Goal: Task Accomplishment & Management: Use online tool/utility

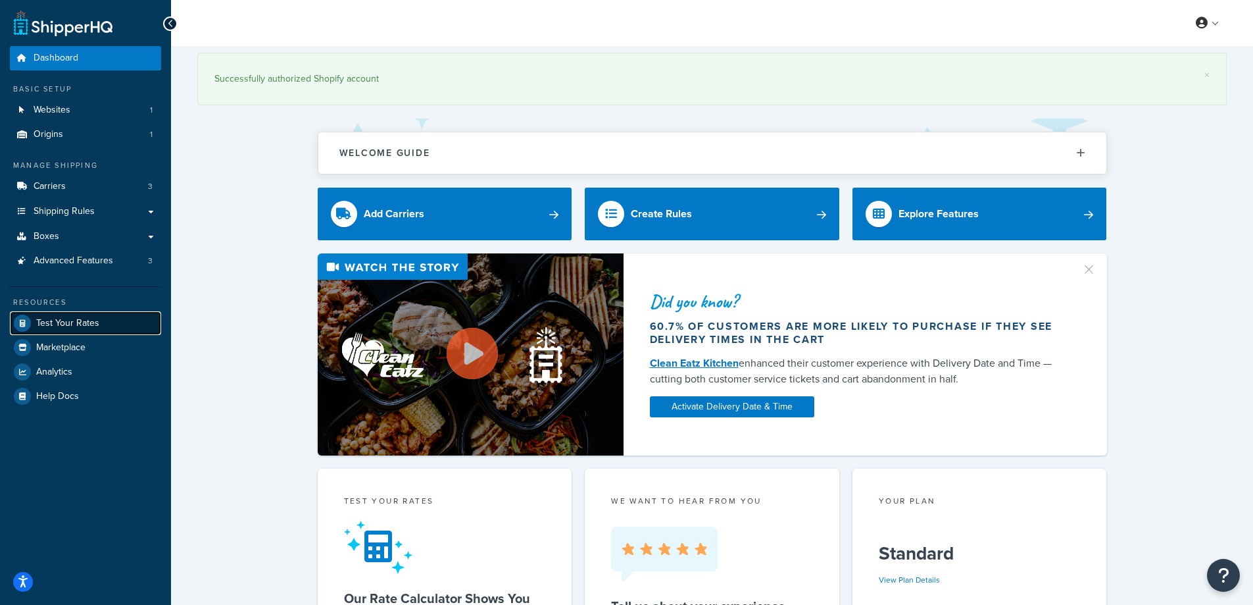
click at [80, 325] on span "Test Your Rates" at bounding box center [67, 323] width 63 height 11
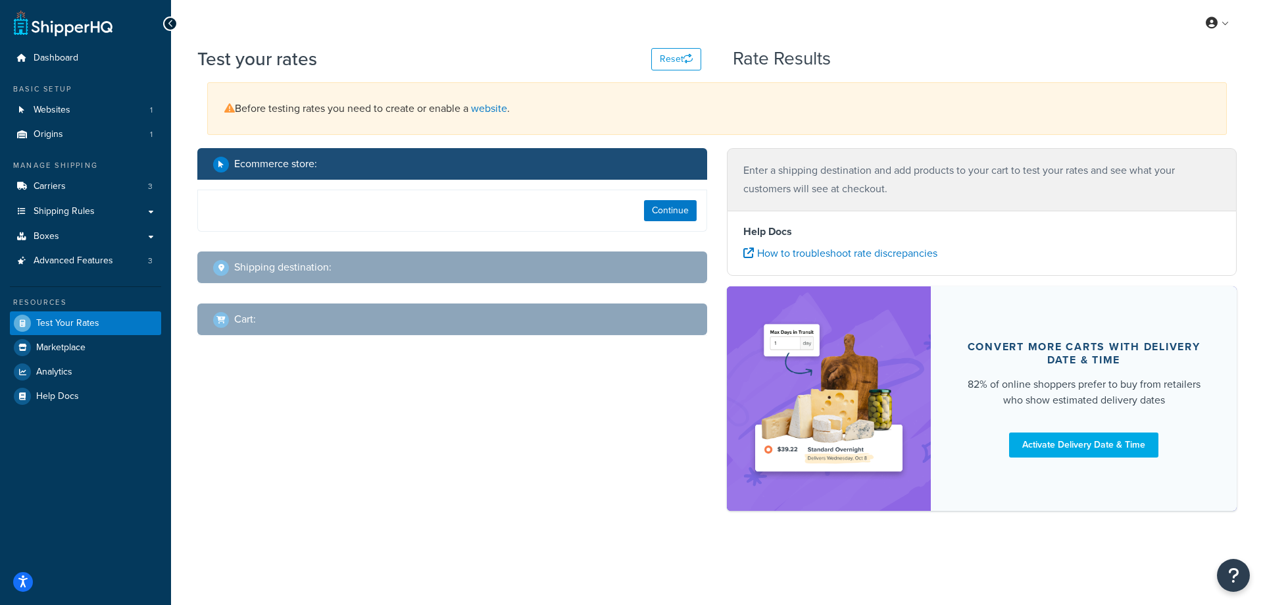
select select "[GEOGRAPHIC_DATA]"
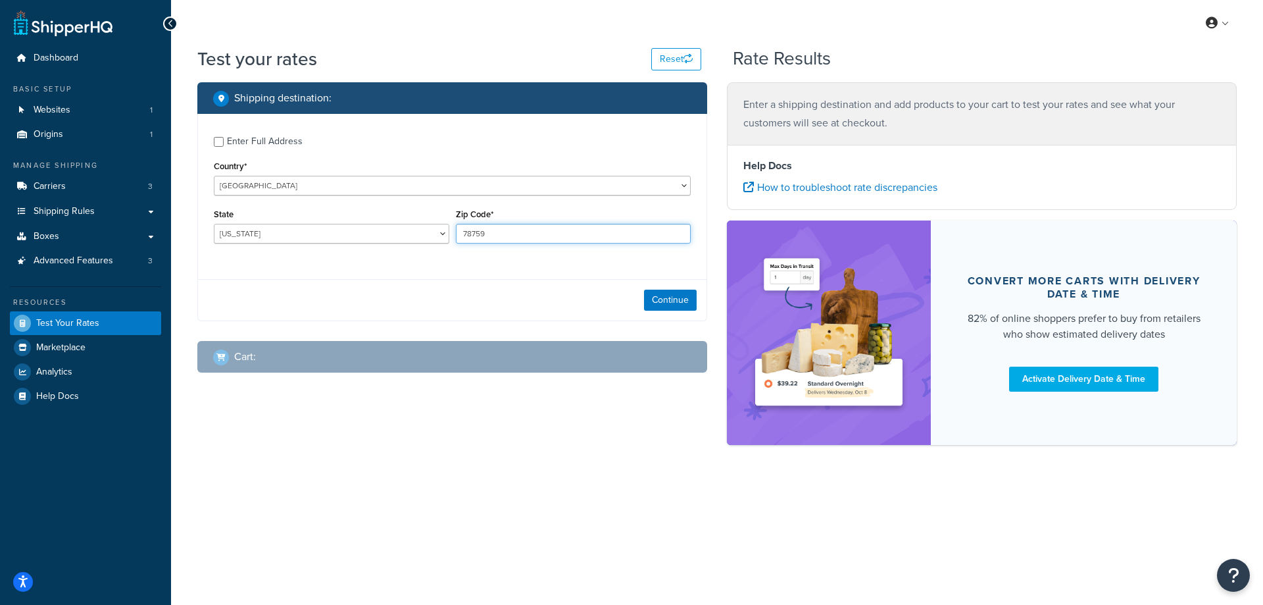
drag, startPoint x: 491, startPoint y: 231, endPoint x: 428, endPoint y: 239, distance: 63.7
click at [428, 239] on div "State [US_STATE] [US_STATE] [US_STATE] [US_STATE] [US_STATE] Armed Forces Ameri…" at bounding box center [453, 229] width 484 height 48
paste input "47448"
type input "47448"
click at [394, 268] on div "Enter Full Address Country* [GEOGRAPHIC_DATA] [GEOGRAPHIC_DATA] [GEOGRAPHIC_DAT…" at bounding box center [452, 191] width 509 height 155
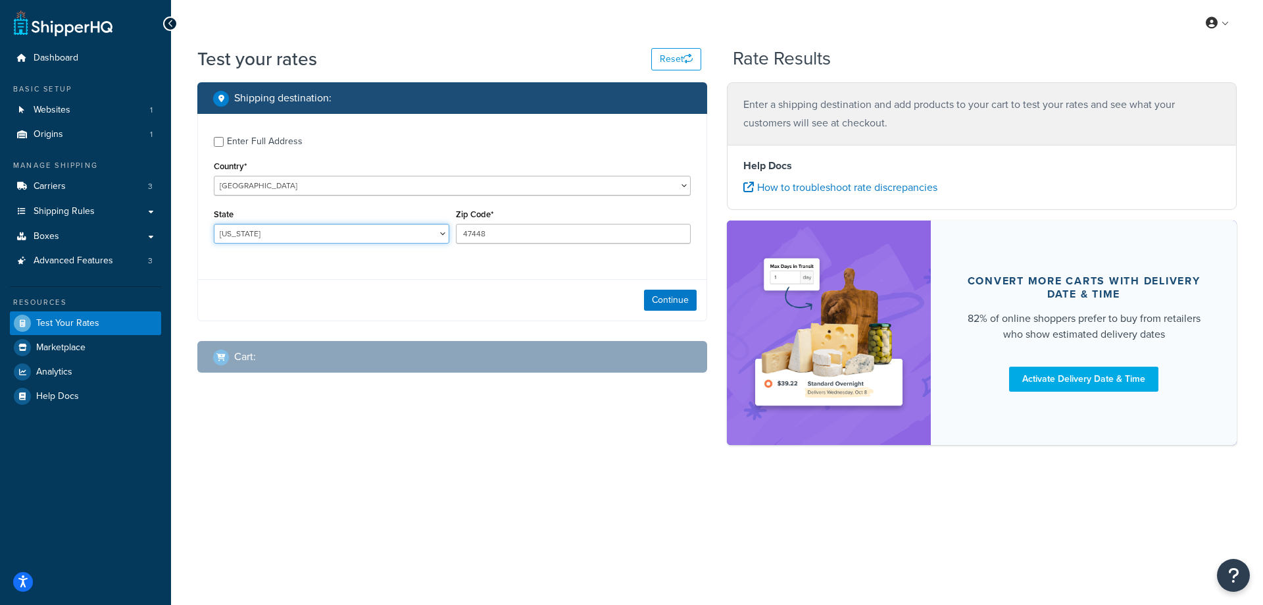
click at [352, 233] on select "[US_STATE] [US_STATE] [US_STATE] [US_STATE] [US_STATE] Armed Forces Americas Ar…" at bounding box center [332, 234] width 236 height 20
select select "IN"
click at [214, 224] on select "[US_STATE] [US_STATE] [US_STATE] [US_STATE] [US_STATE] Armed Forces Americas Ar…" at bounding box center [332, 234] width 236 height 20
click at [453, 509] on div "My Profile Billing Global Settings Contact Us Logout Test your rates Reset Rate…" at bounding box center [717, 302] width 1092 height 605
click at [670, 298] on button "Continue" at bounding box center [670, 299] width 53 height 21
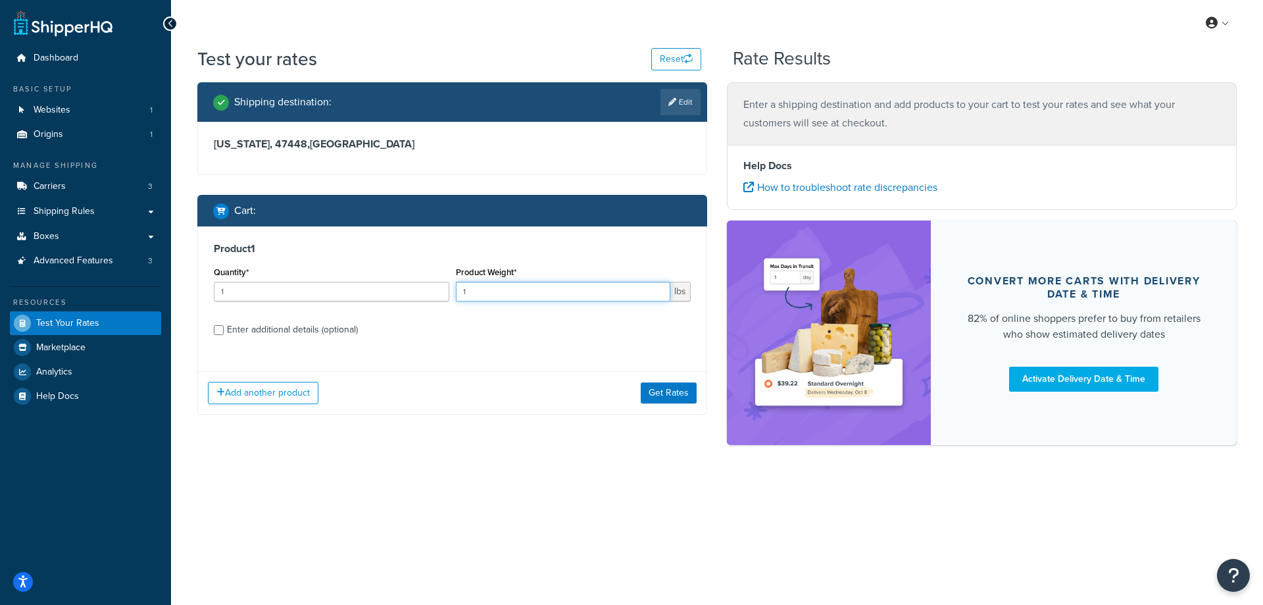
drag, startPoint x: 480, startPoint y: 286, endPoint x: 436, endPoint y: 286, distance: 44.1
click at [436, 286] on div "Quantity* 1 Product Weight* 1 lbs" at bounding box center [453, 287] width 484 height 48
paste input ".79"
type input "1.79"
click at [286, 287] on input "1" at bounding box center [332, 292] width 236 height 20
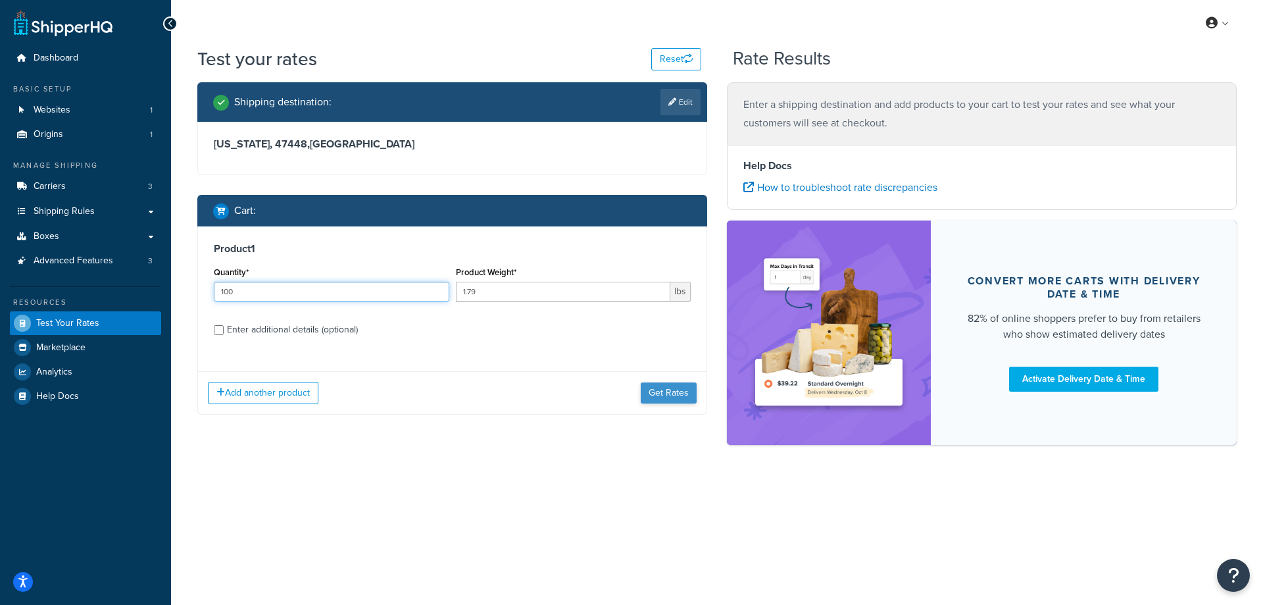
type input "100"
click at [659, 398] on button "Get Rates" at bounding box center [669, 392] width 56 height 21
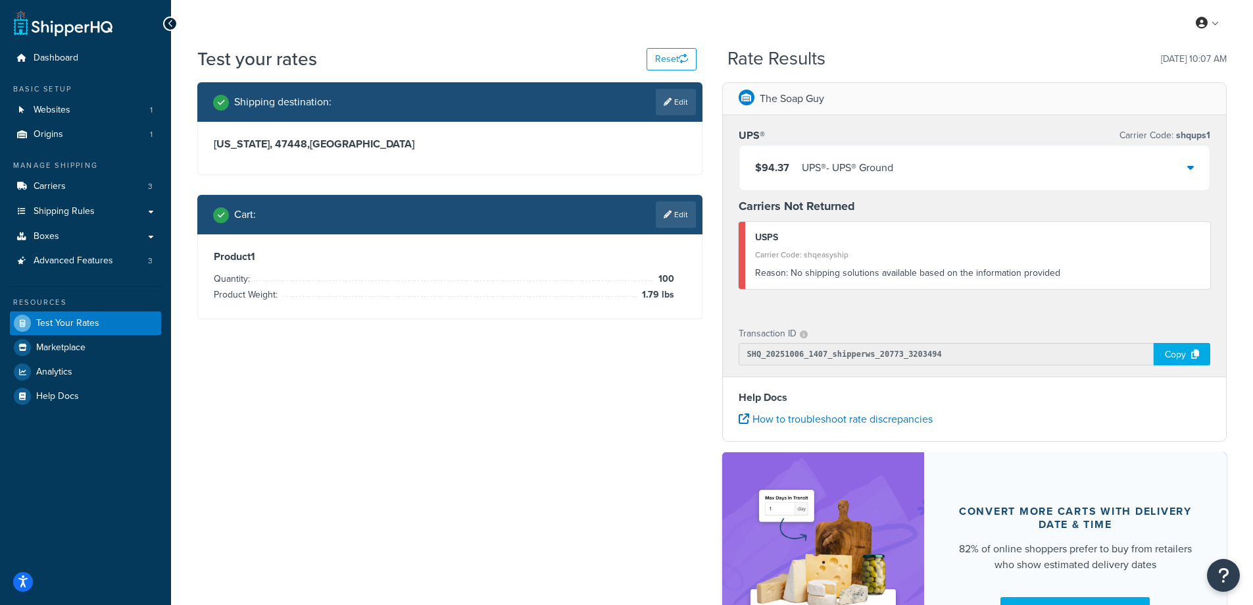
drag, startPoint x: 689, startPoint y: 107, endPoint x: 671, endPoint y: 112, distance: 18.5
click at [689, 106] on link "Edit" at bounding box center [676, 102] width 40 height 26
select select "IN"
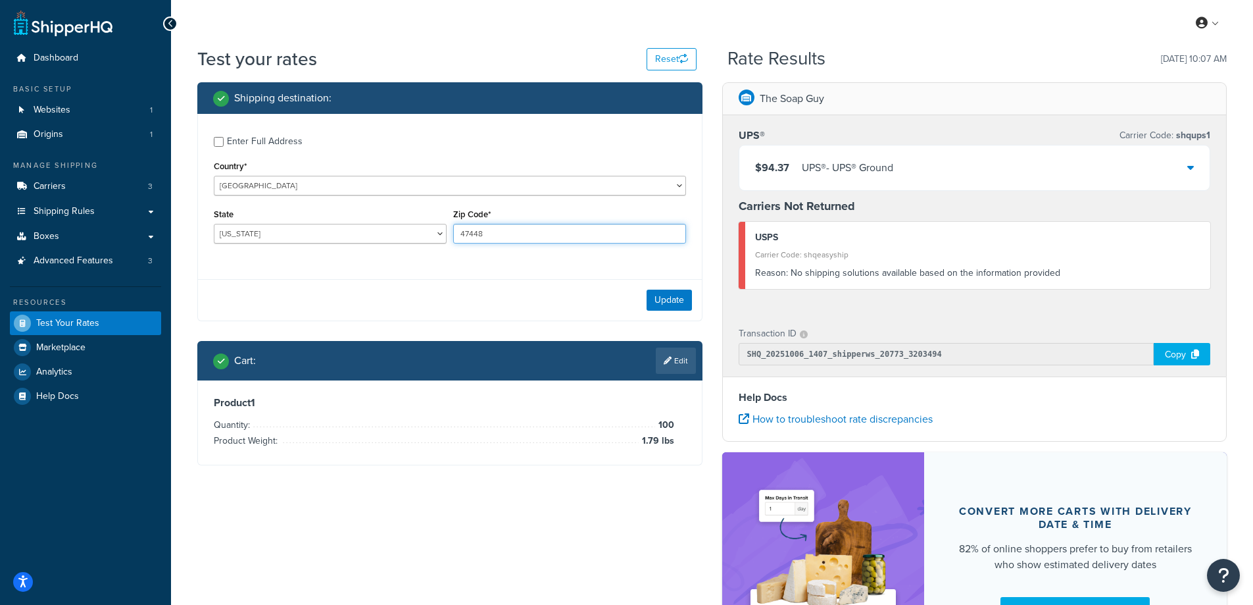
drag, startPoint x: 486, startPoint y: 237, endPoint x: 436, endPoint y: 237, distance: 50.0
click at [436, 237] on div "State [US_STATE] [US_STATE] [US_STATE] [US_STATE] [US_STATE] Armed Forces Ameri…" at bounding box center [450, 229] width 479 height 48
paste input "30747"
type input "30747"
click at [405, 278] on div "Enter Full Address Country* [GEOGRAPHIC_DATA] [GEOGRAPHIC_DATA] [GEOGRAPHIC_DAT…" at bounding box center [449, 217] width 505 height 207
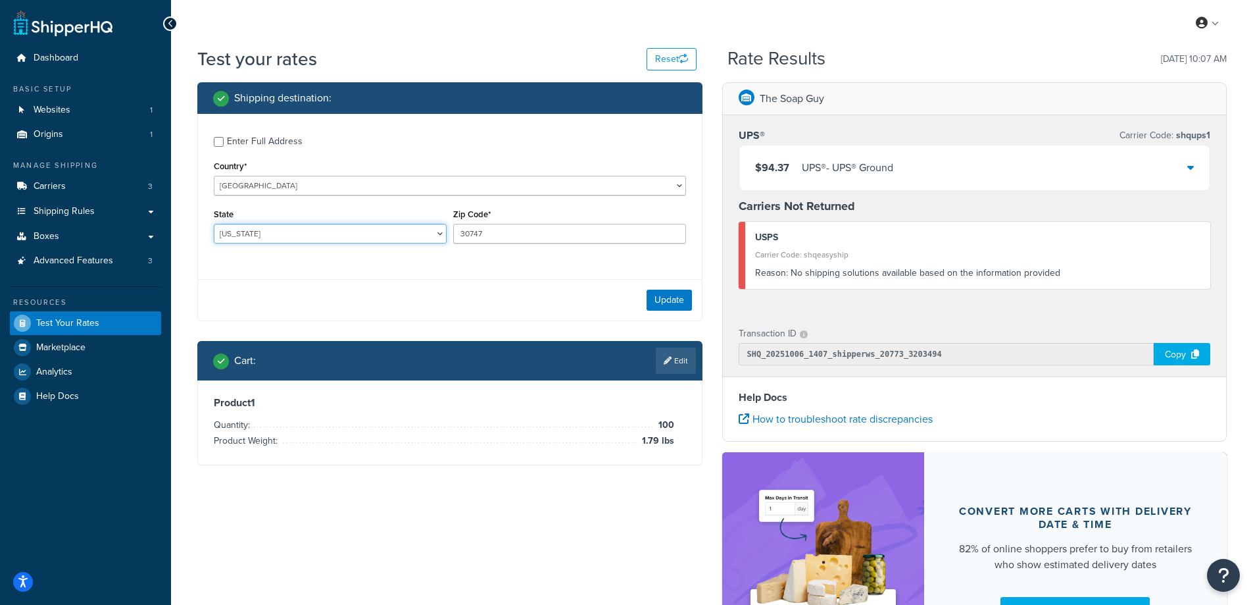
click at [236, 226] on select "[US_STATE] [US_STATE] [US_STATE] [US_STATE] [US_STATE] Armed Forces Americas Ar…" at bounding box center [330, 234] width 233 height 20
select select "GA"
click at [214, 224] on select "[US_STATE] [US_STATE] [US_STATE] [US_STATE] [US_STATE] Armed Forces Americas Ar…" at bounding box center [330, 234] width 233 height 20
click at [177, 289] on div "Test your rates Reset Rate Results [DATE] 10:07 AM Shipping destination : Enter…" at bounding box center [712, 383] width 1082 height 674
click at [672, 298] on button "Update" at bounding box center [669, 299] width 45 height 21
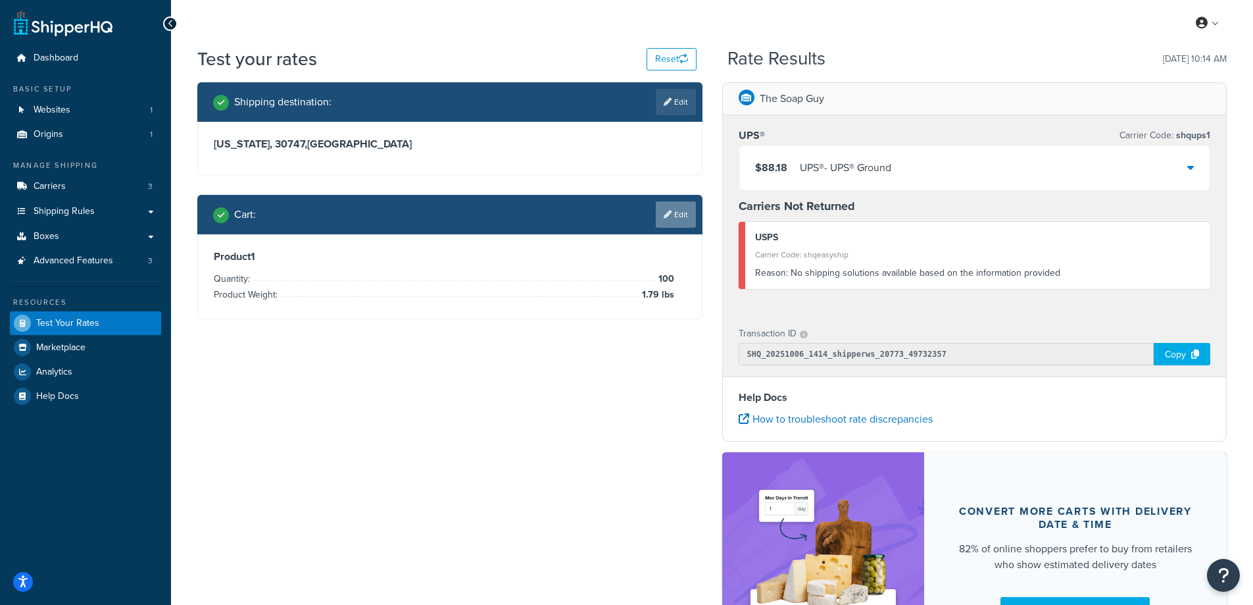
click at [678, 210] on link "Edit" at bounding box center [676, 214] width 40 height 26
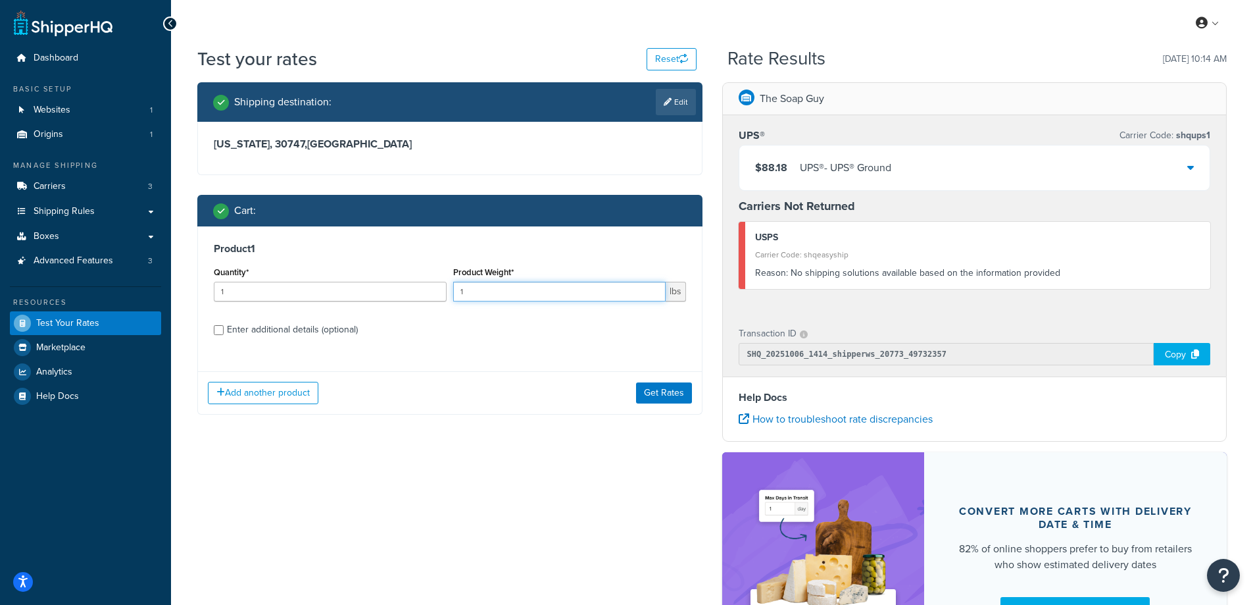
drag, startPoint x: 468, startPoint y: 291, endPoint x: 444, endPoint y: 291, distance: 24.3
click at [444, 291] on div "Quantity* 1 Product Weight* 1 lbs" at bounding box center [450, 287] width 479 height 48
paste input "0.96"
type input "0.96"
click at [334, 298] on input "1" at bounding box center [330, 292] width 233 height 20
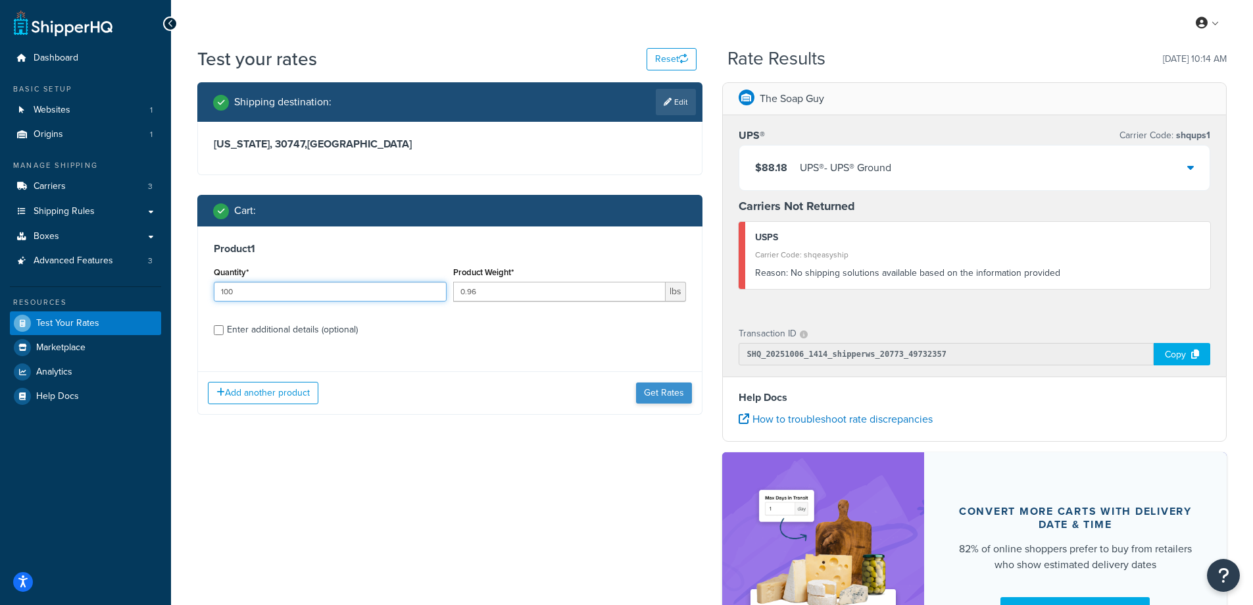
type input "100"
click at [647, 395] on button "Get Rates" at bounding box center [664, 392] width 56 height 21
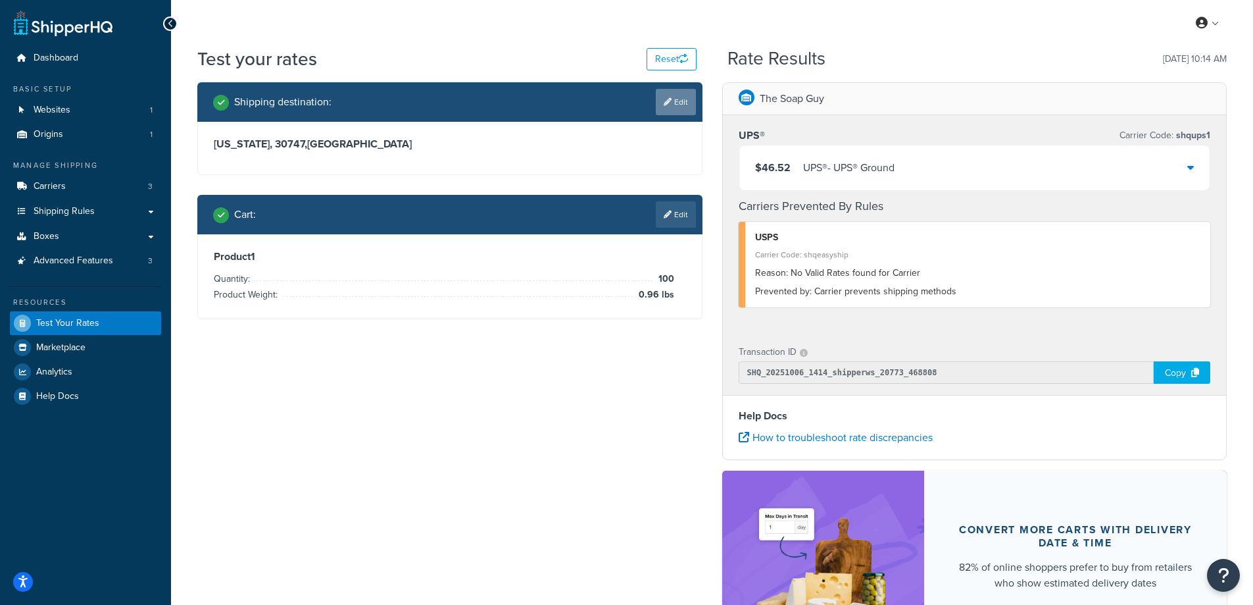
click at [683, 97] on link "Edit" at bounding box center [676, 102] width 40 height 26
select select "GA"
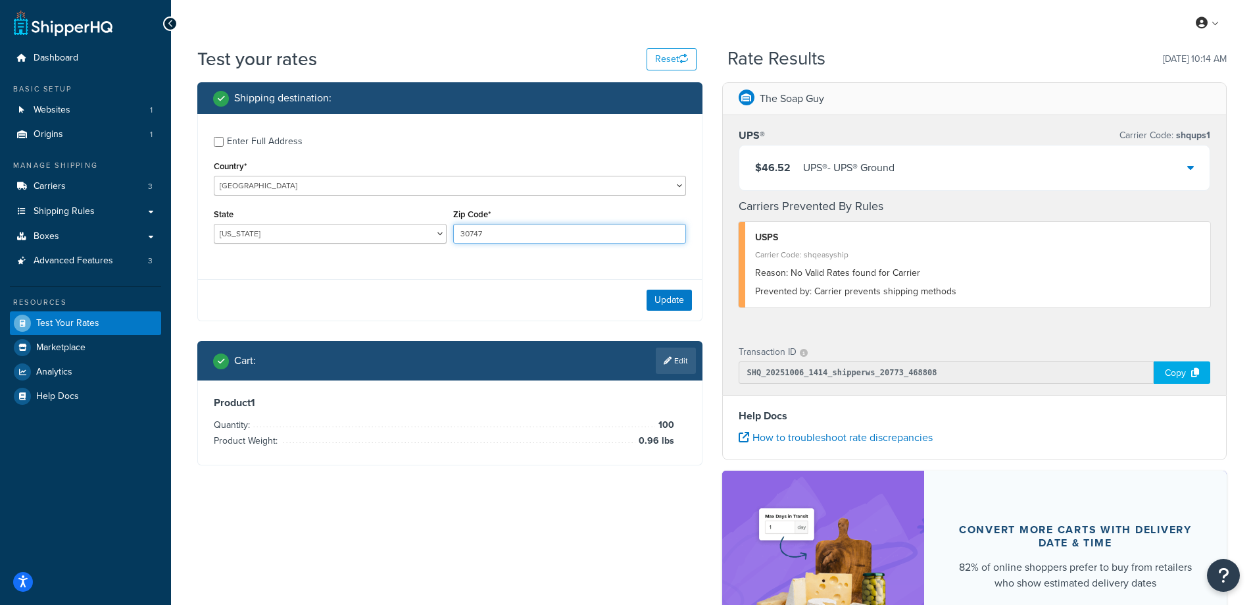
drag, startPoint x: 504, startPoint y: 234, endPoint x: 452, endPoint y: 234, distance: 52.0
click at [452, 234] on div "Zip Code* 30747" at bounding box center [569, 229] width 239 height 48
paste input "11"
type input "11747"
click at [375, 268] on div "Enter Full Address Country* [GEOGRAPHIC_DATA] [GEOGRAPHIC_DATA] [GEOGRAPHIC_DAT…" at bounding box center [450, 191] width 504 height 155
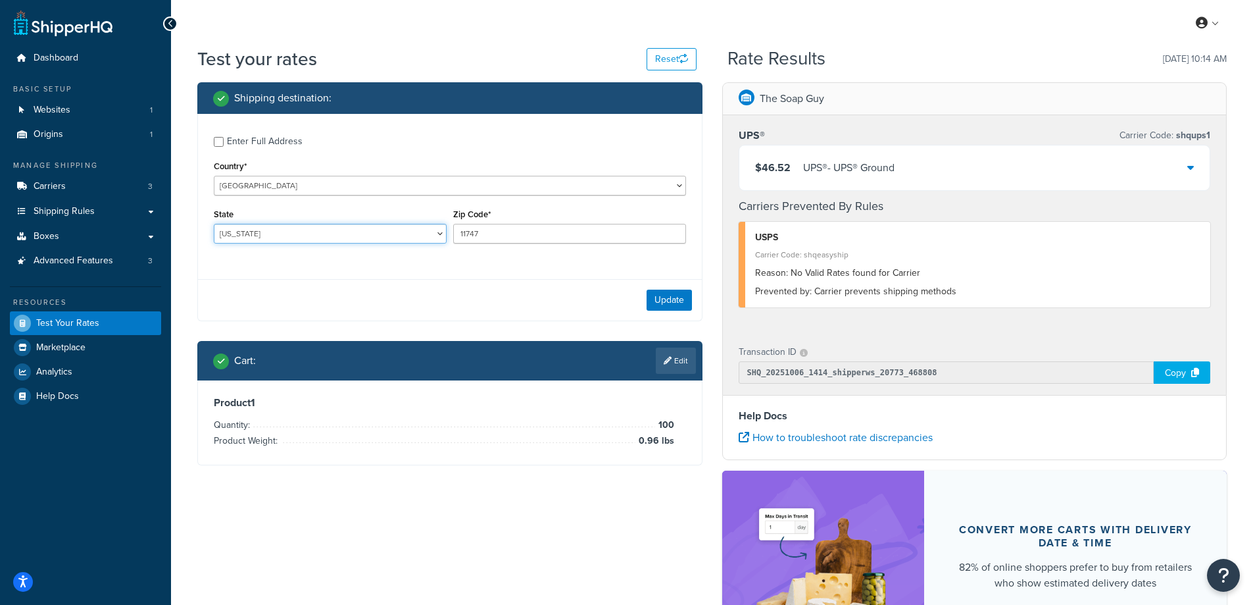
click at [278, 231] on select "[US_STATE] [US_STATE] [US_STATE] [US_STATE] [US_STATE] Armed Forces Americas Ar…" at bounding box center [330, 234] width 233 height 20
click at [194, 245] on div "Shipping destination : Enter Full Address Country* [GEOGRAPHIC_DATA] [GEOGRAPHI…" at bounding box center [449, 283] width 525 height 403
click at [254, 232] on select "[US_STATE] [US_STATE] [US_STATE] [US_STATE] [US_STATE] Armed Forces Americas Ar…" at bounding box center [330, 234] width 233 height 20
select select "NY"
click at [214, 224] on select "[US_STATE] [US_STATE] [US_STATE] [US_STATE] [US_STATE] Armed Forces Americas Ar…" at bounding box center [330, 234] width 233 height 20
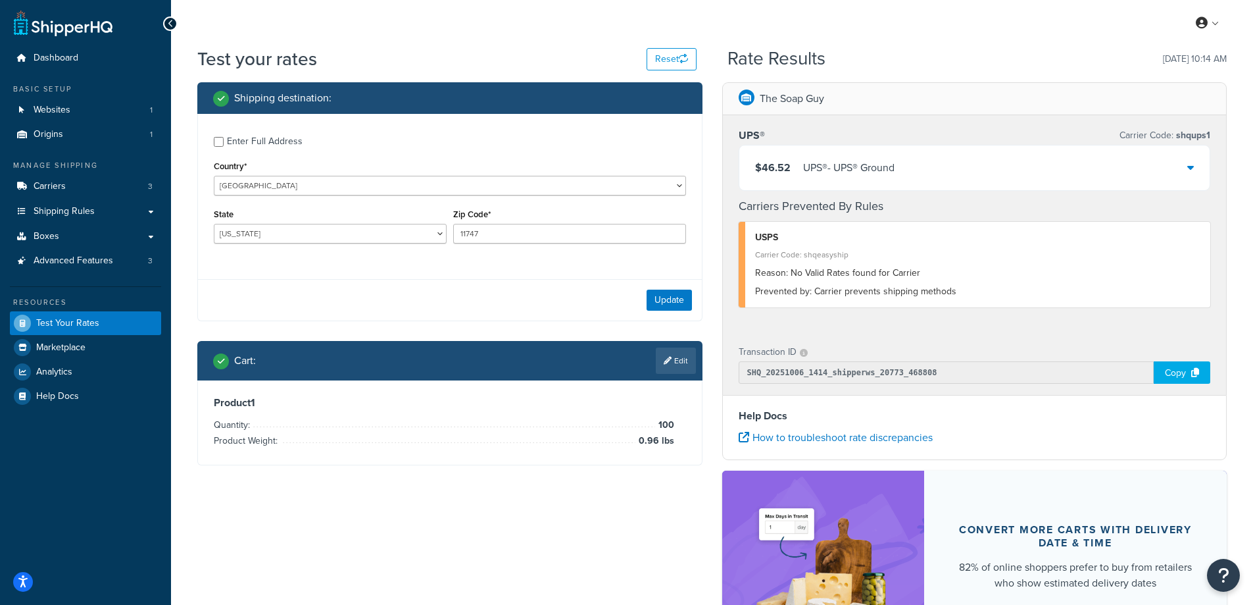
click at [185, 493] on div "Test your rates Reset Rate Results [DATE] 10:14 AM Shipping destination : Enter…" at bounding box center [712, 392] width 1082 height 693
click at [664, 303] on button "Update" at bounding box center [669, 299] width 45 height 21
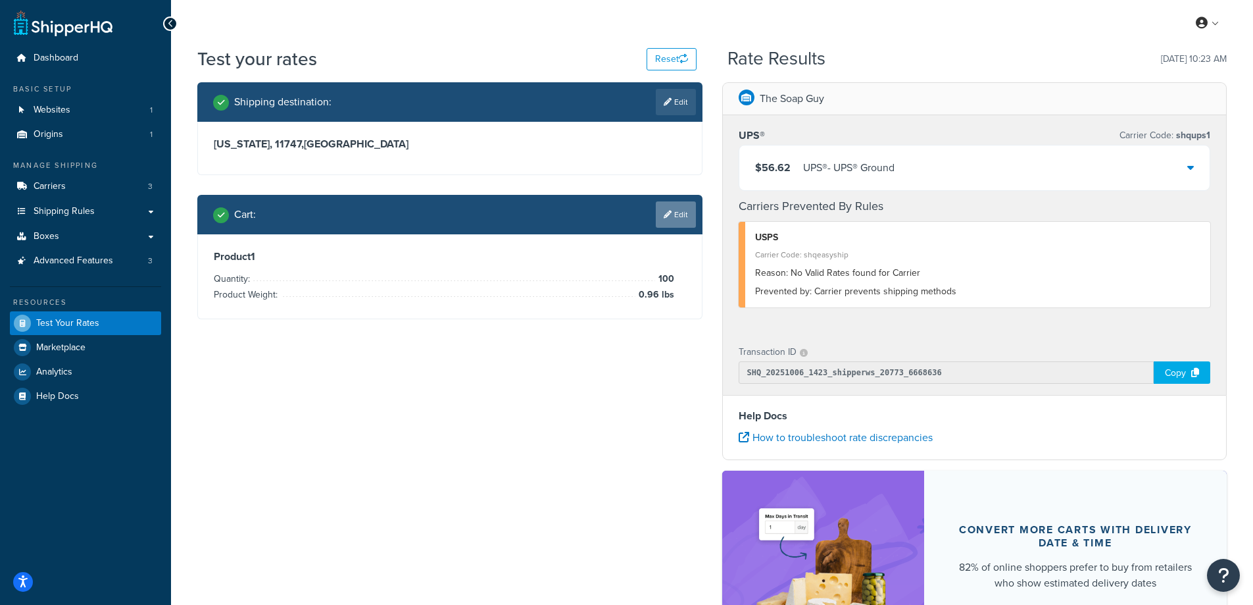
click at [682, 211] on link "Edit" at bounding box center [676, 214] width 40 height 26
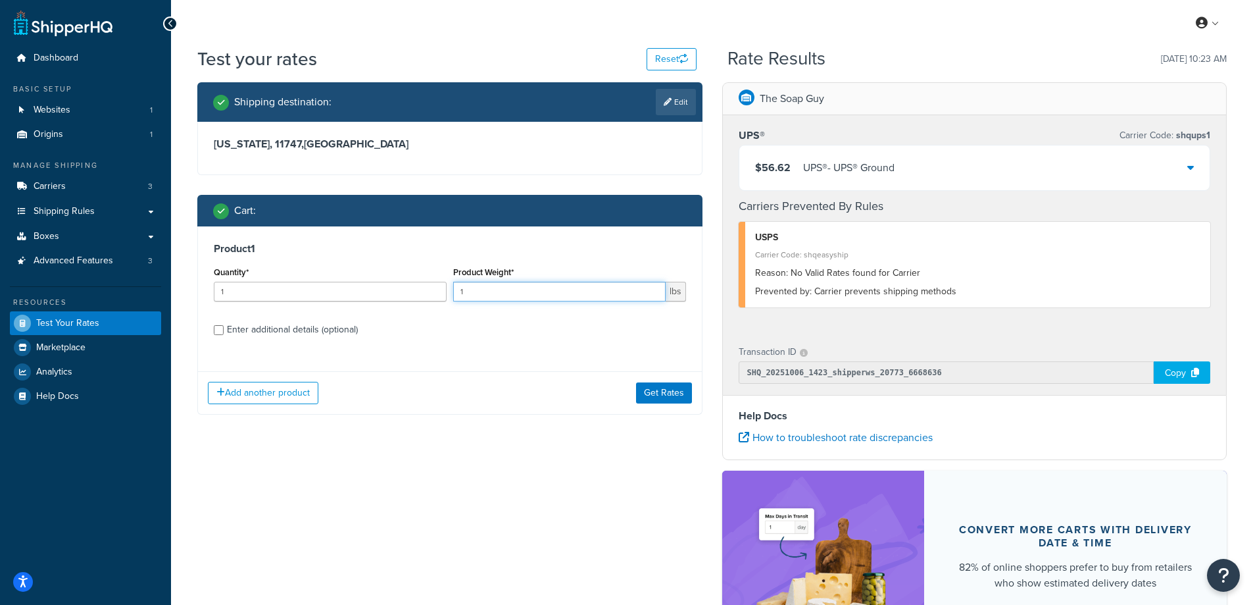
drag, startPoint x: 484, startPoint y: 288, endPoint x: 443, endPoint y: 294, distance: 40.6
click at [443, 294] on div "Quantity* 1 Product Weight* 1 lbs" at bounding box center [450, 287] width 479 height 48
paste input "0.20"
type input "0.20"
click at [334, 297] on input "1" at bounding box center [330, 292] width 233 height 20
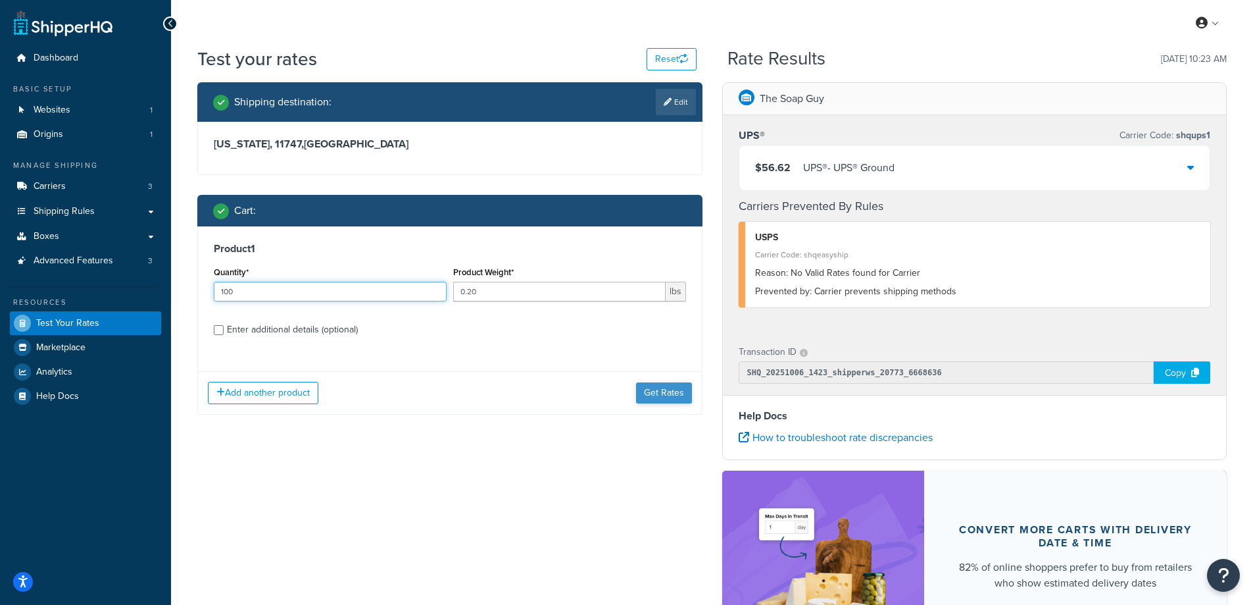
type input "100"
click at [655, 391] on button "Get Rates" at bounding box center [664, 392] width 56 height 21
